Goal: Task Accomplishment & Management: Manage account settings

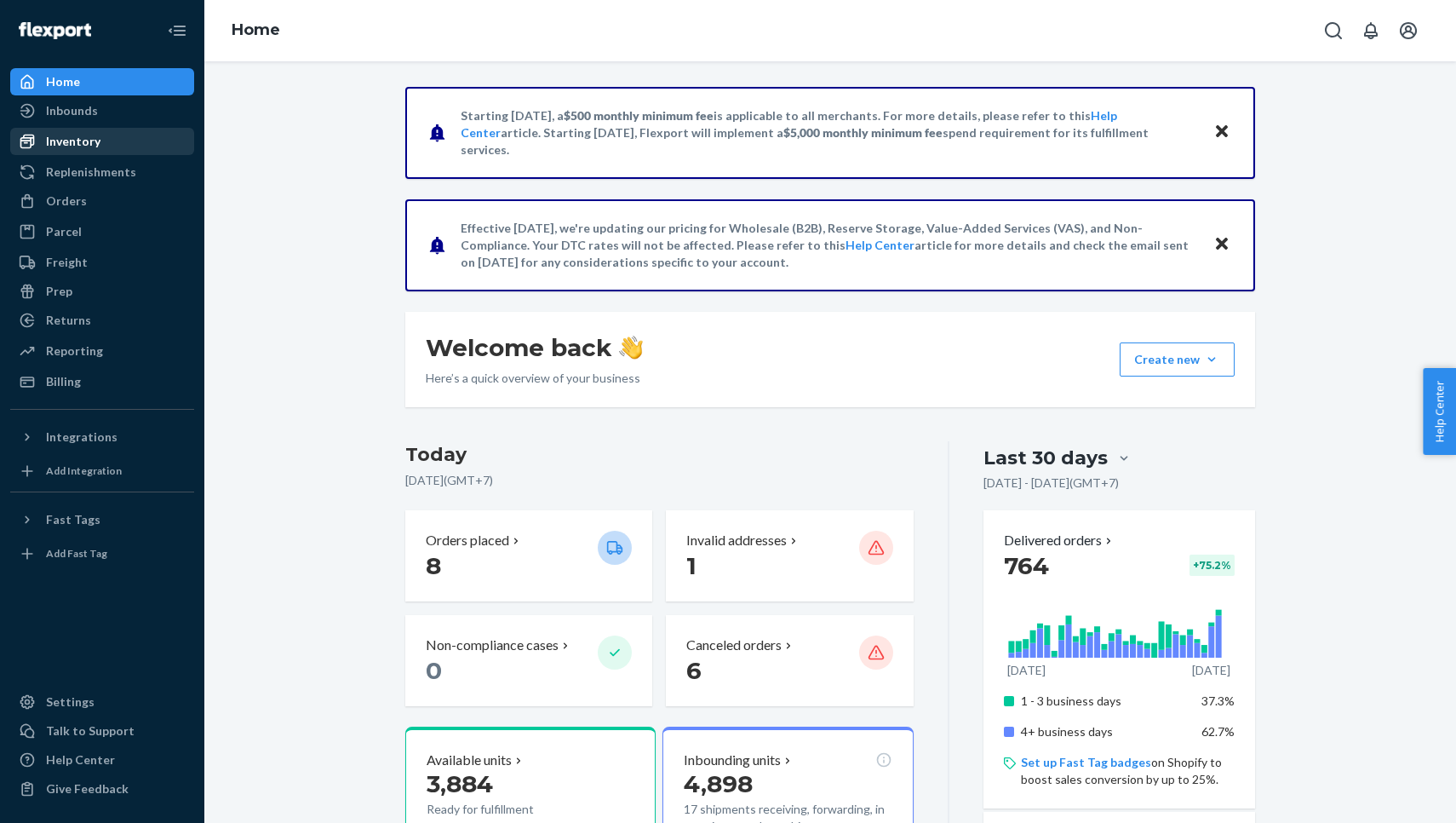
click at [118, 148] on div "Inventory" at bounding box center [102, 141] width 180 height 24
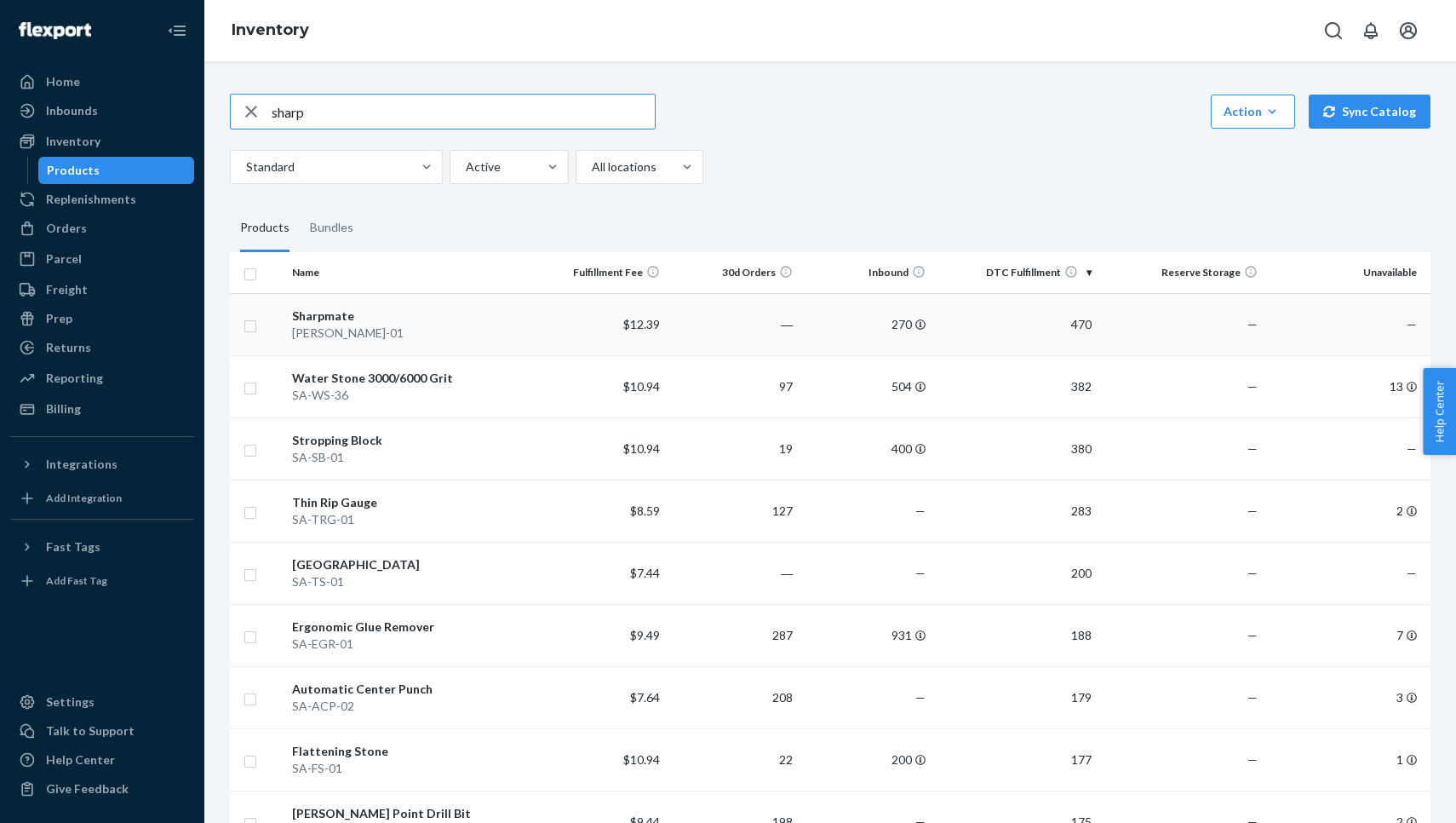
type input "sharp"
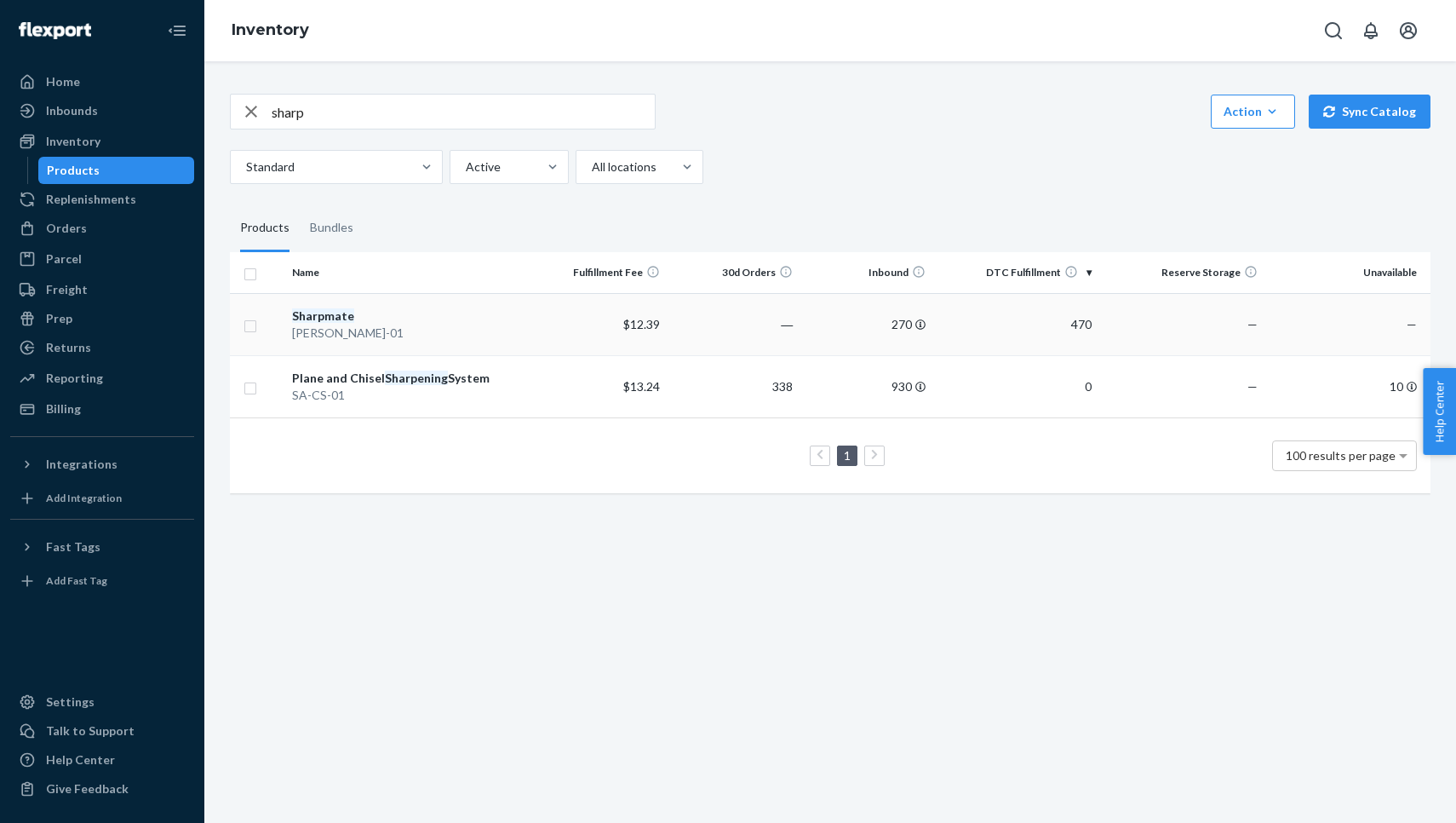
click at [466, 325] on td "Sharpmate [PERSON_NAME]-01" at bounding box center [409, 324] width 248 height 62
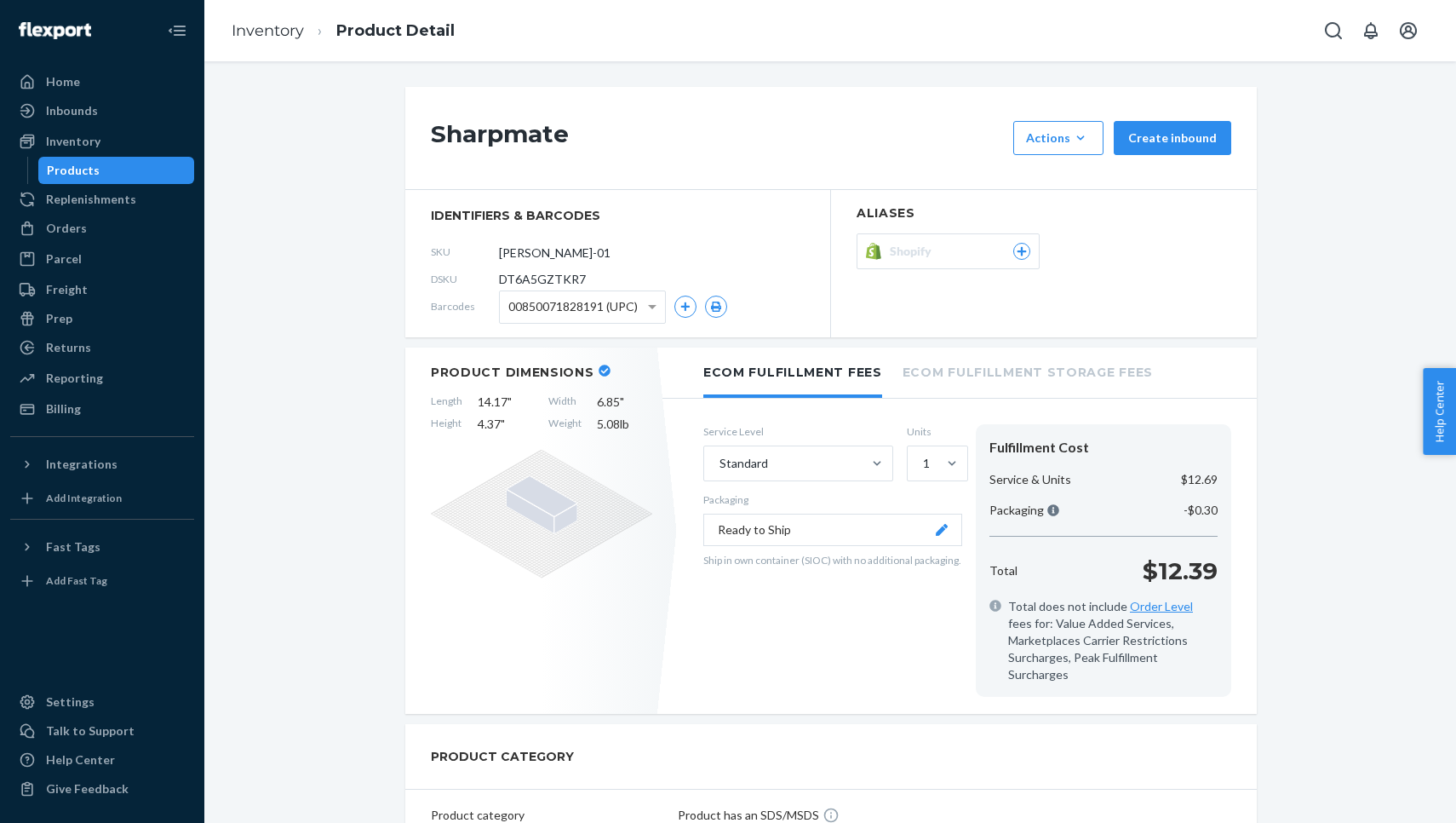
click at [930, 257] on span "Shopify" at bounding box center [914, 251] width 49 height 17
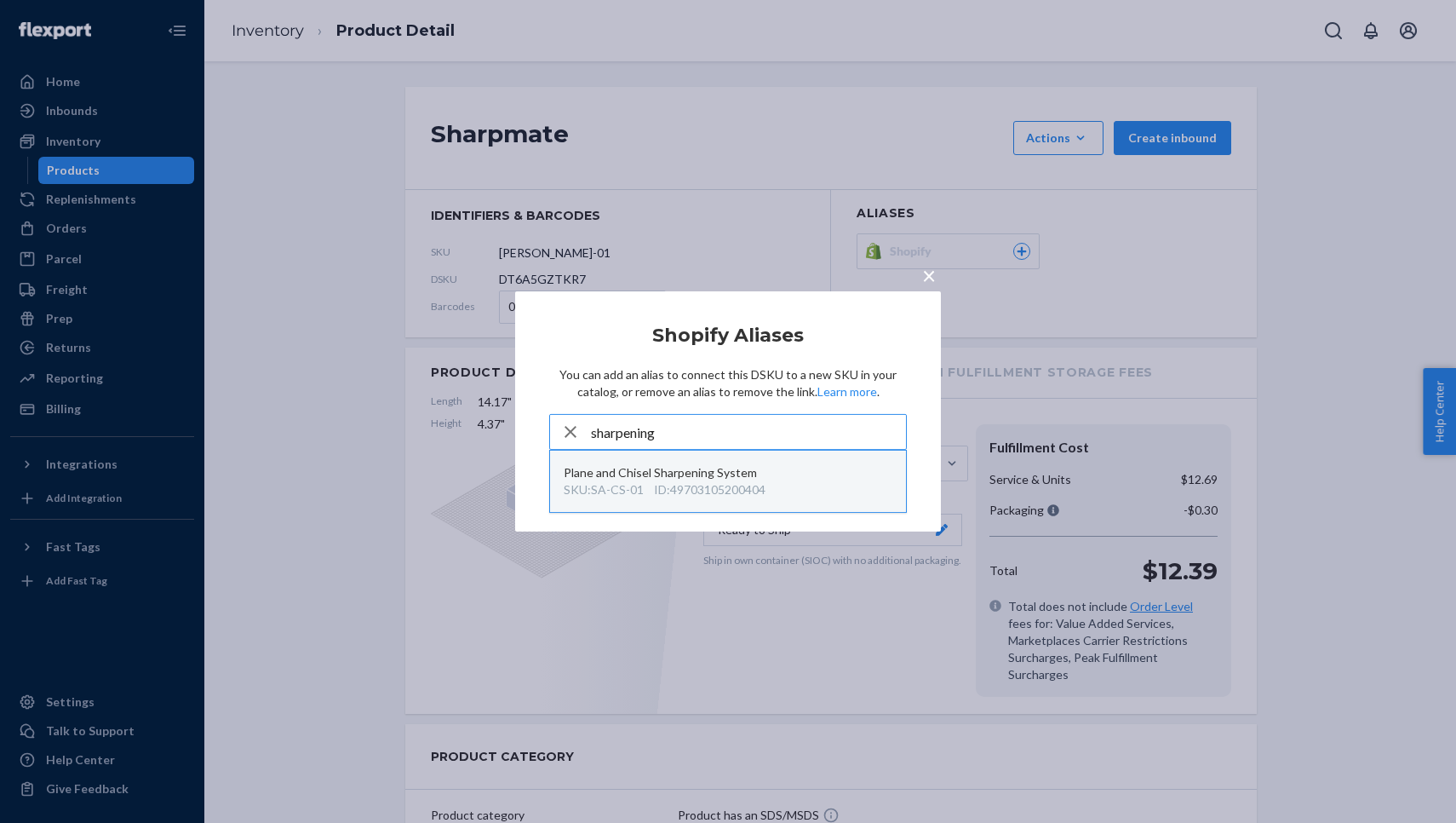
type input "sharpening"
click at [762, 480] on div "Plane and Chisel Sharpening System" at bounding box center [728, 472] width 329 height 17
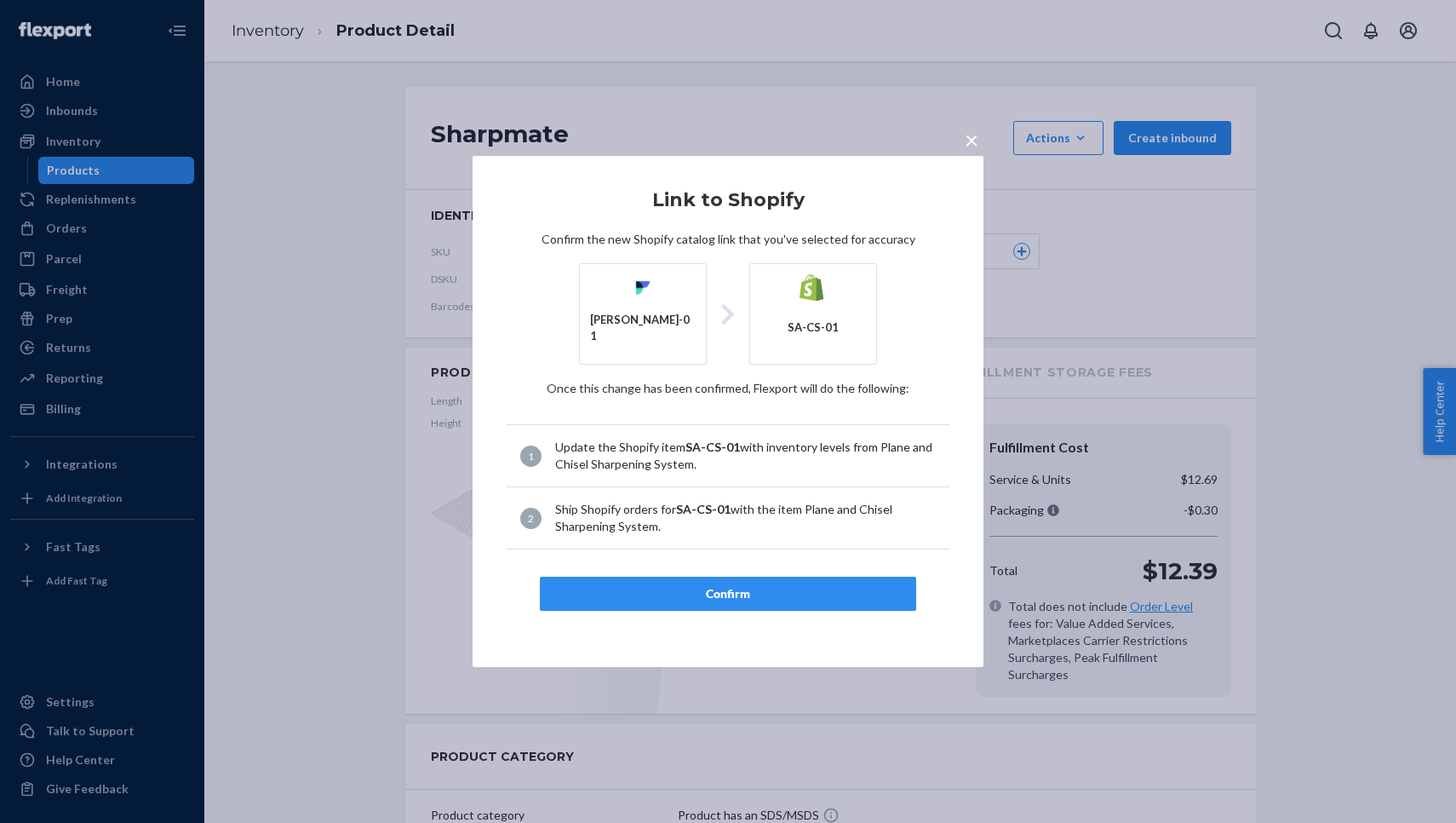
click at [667, 585] on div "Confirm" at bounding box center [728, 593] width 347 height 17
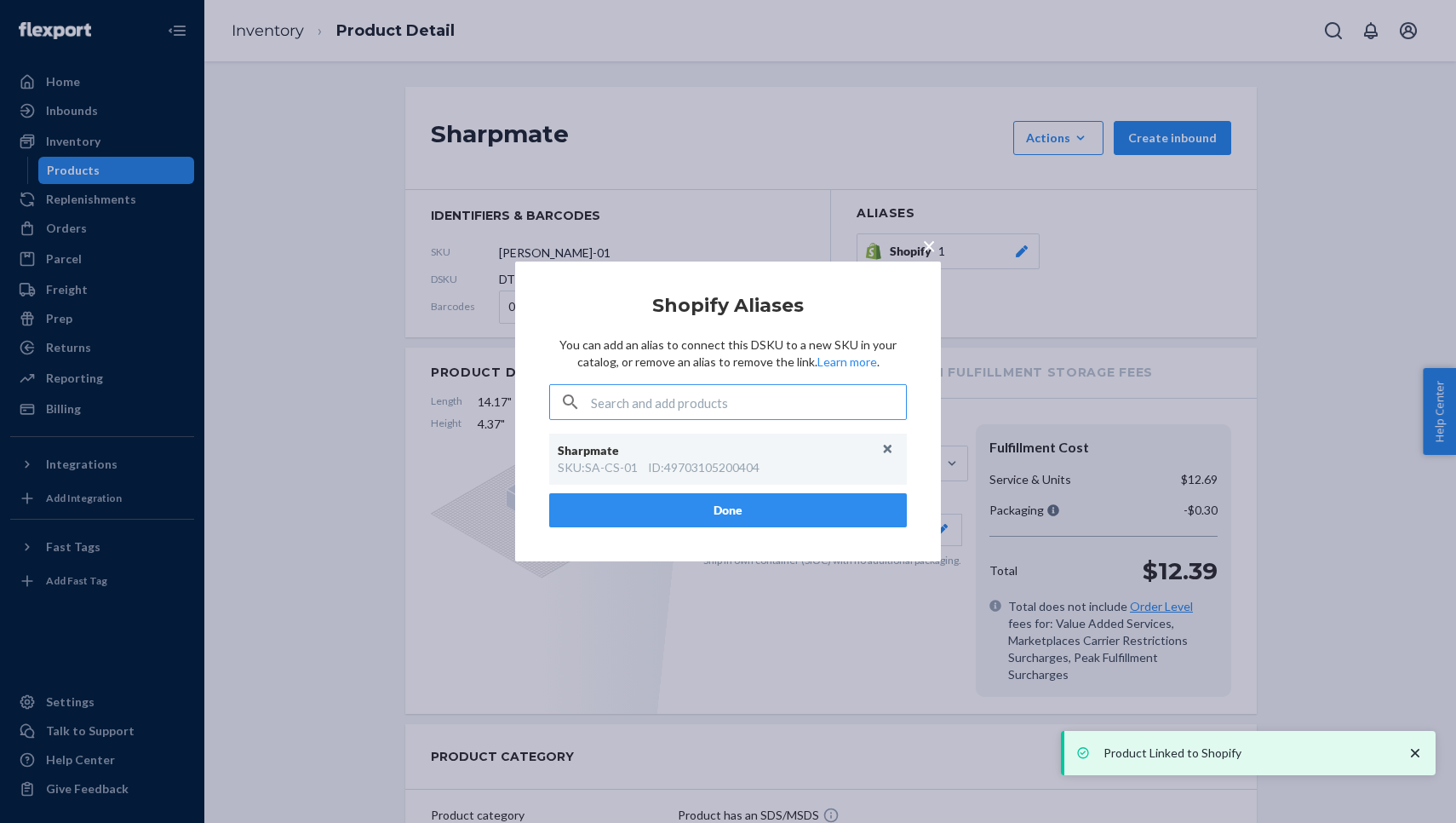
click at [392, 499] on div "× Shopify Aliases You can add an alias to connect this DSKU to a new SKU in you…" at bounding box center [728, 411] width 1456 height 823
